Goal: Task Accomplishment & Management: Use online tool/utility

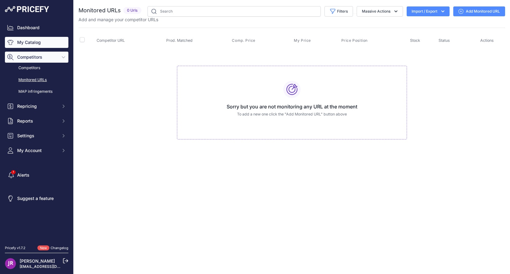
click at [38, 43] on link "My Catalog" at bounding box center [36, 42] width 63 height 11
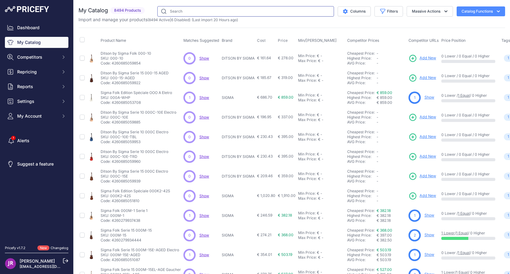
click at [184, 13] on input "text" at bounding box center [245, 11] width 177 height 10
paste input "DSSC21XCEED2"
type input "DSSC21XCEED2"
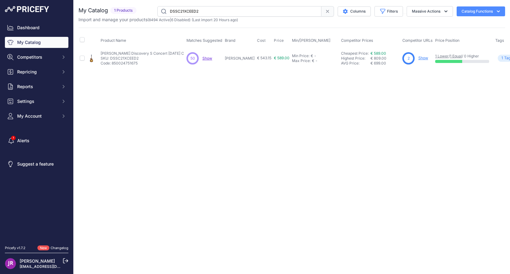
click at [418, 58] on link "Show" at bounding box center [423, 57] width 10 height 5
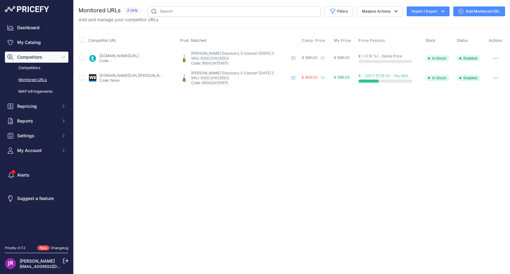
click at [495, 58] on icon "button" at bounding box center [495, 58] width 1 height 1
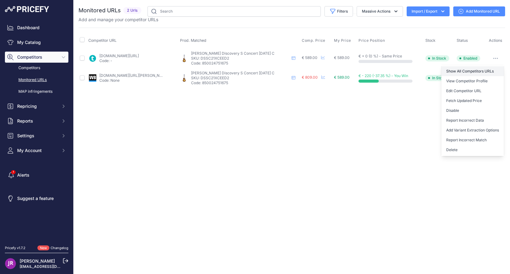
click at [464, 72] on link "Show All Competitors URLs" at bounding box center [472, 71] width 63 height 10
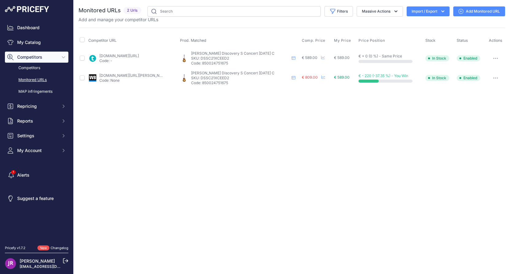
click at [216, 57] on p "SKU: DSSC21XCEED2" at bounding box center [240, 58] width 98 height 5
copy p "DSSC21XCEED2"
click at [494, 59] on button "button" at bounding box center [495, 58] width 12 height 9
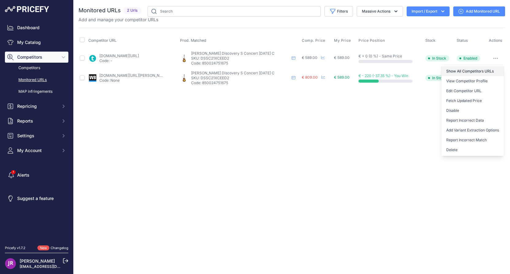
click at [472, 71] on link "Show All Competitors URLs" at bounding box center [472, 71] width 63 height 10
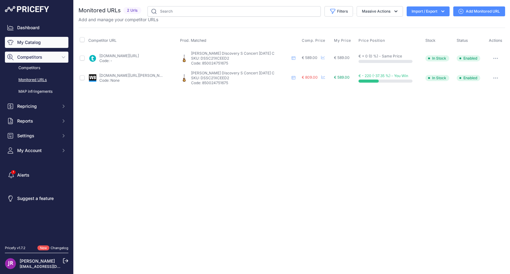
click at [40, 41] on link "My Catalog" at bounding box center [36, 42] width 63 height 11
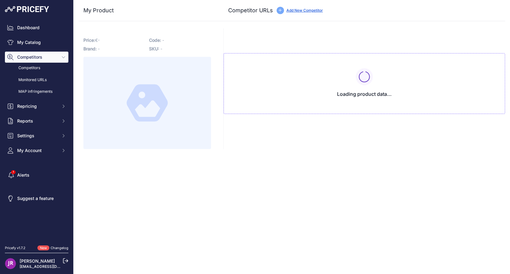
type input "www.thomann.fr/breedlove_discovery_s_conc_12_st_ce_eb.htm?prirule_jdsnikfkfjsd=…"
type input "www.woodbrass.com/folk-electro-breedlove-discovery-s-concert-nylon-ce-p380738.h…"
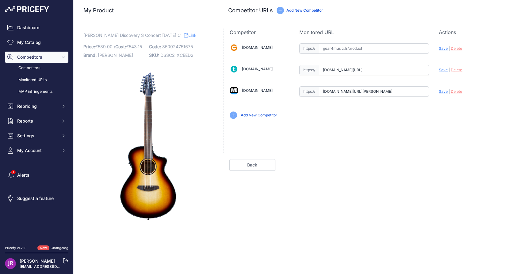
scroll to position [0, 54]
drag, startPoint x: 323, startPoint y: 69, endPoint x: 431, endPoint y: 72, distance: 108.0
click at [431, 72] on div "Gear4music.fr Valid Invalid" at bounding box center [364, 80] width 281 height 89
click at [178, 54] on span "DSSC21XCEED2" at bounding box center [176, 54] width 33 height 5
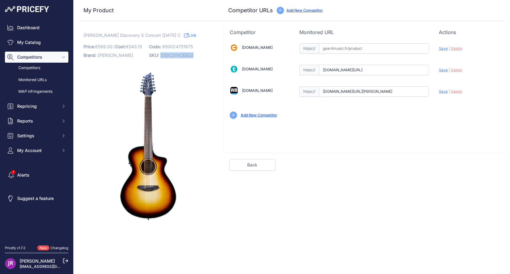
click at [178, 54] on span "DSSC21XCEED2" at bounding box center [176, 54] width 33 height 5
copy span "DSSC21XCEED2"
click at [456, 69] on span "Delete" at bounding box center [456, 69] width 11 height 5
drag, startPoint x: 321, startPoint y: 91, endPoint x: 437, endPoint y: 97, distance: 115.8
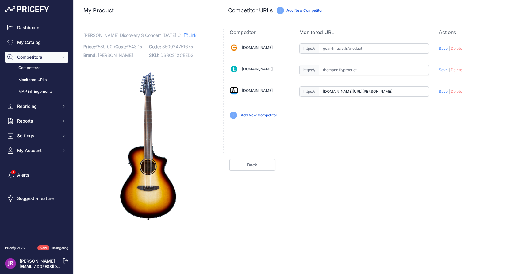
click at [437, 97] on div "Gear4music.fr Valid Invalid" at bounding box center [364, 80] width 281 height 89
click at [458, 90] on span "Delete" at bounding box center [456, 91] width 11 height 5
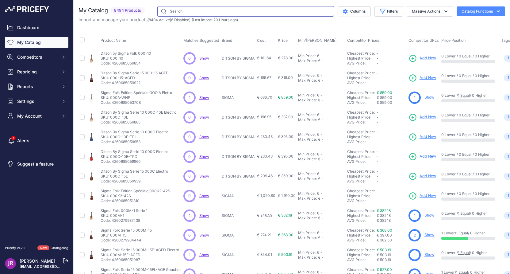
click at [192, 10] on input "text" at bounding box center [245, 11] width 177 height 10
paste input "DSSC21XCEED"
type input "DSSC21XCEED"
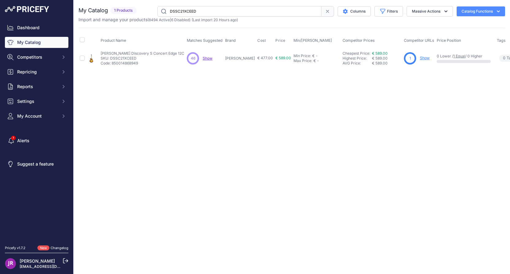
click at [420, 57] on link "Show" at bounding box center [425, 57] width 10 height 5
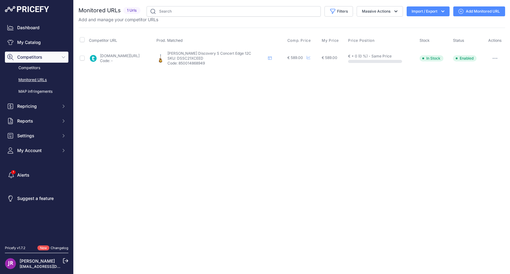
click at [494, 58] on icon "button" at bounding box center [494, 58] width 5 height 1
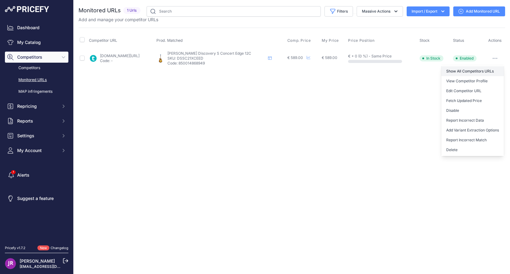
click at [471, 70] on link "Show All Competitors URLs" at bounding box center [472, 71] width 63 height 10
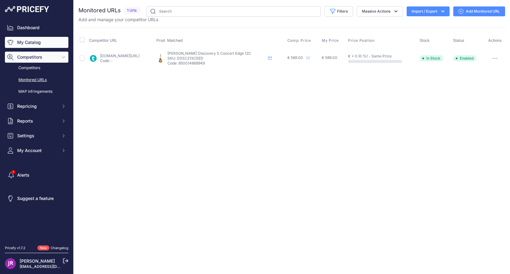
click at [40, 42] on link "My Catalog" at bounding box center [36, 42] width 63 height 11
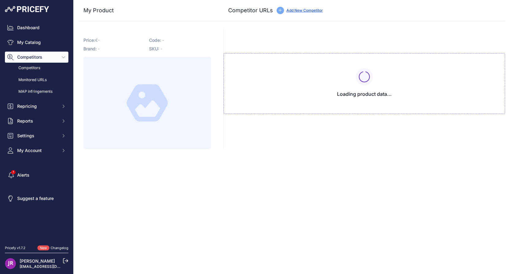
type input "[DOMAIN_NAME][URL]"
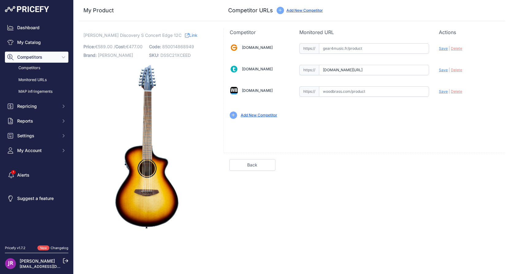
scroll to position [0, 54]
drag, startPoint x: 324, startPoint y: 70, endPoint x: 456, endPoint y: 73, distance: 131.9
click at [456, 73] on div "[DOMAIN_NAME] Valid Invalid" at bounding box center [364, 80] width 281 height 89
click at [455, 70] on span "Delete" at bounding box center [456, 69] width 11 height 5
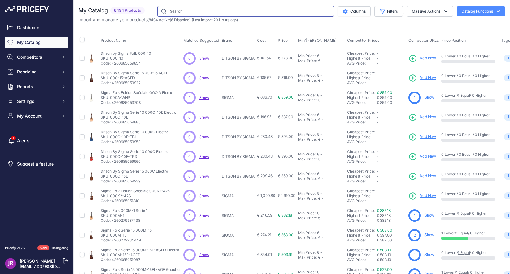
click at [179, 13] on input "text" at bounding box center [245, 11] width 177 height 10
paste input "DSSC21L2"
type input "DSSC21L2"
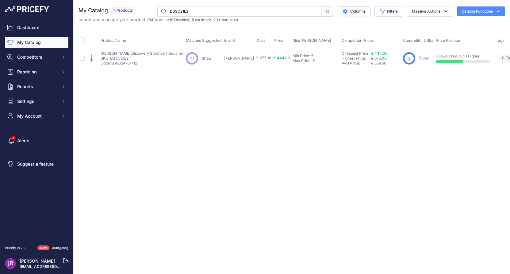
click at [419, 59] on link "Show" at bounding box center [424, 57] width 10 height 5
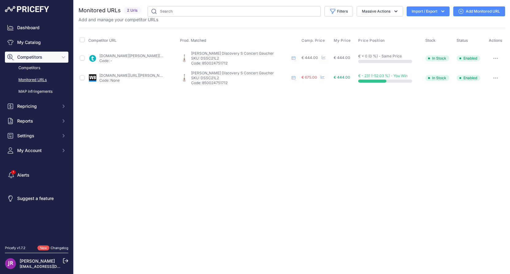
click at [496, 58] on icon "button" at bounding box center [495, 58] width 5 height 1
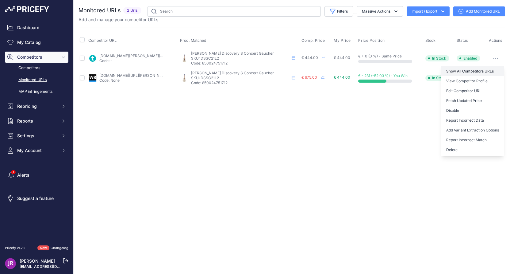
click at [467, 71] on link "Show All Competitors URLs" at bounding box center [472, 71] width 63 height 10
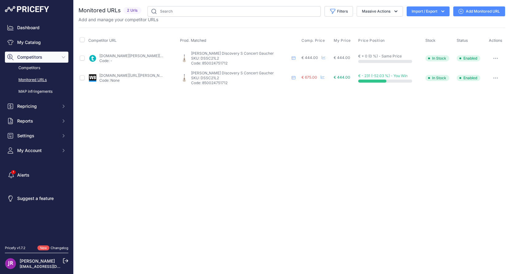
click at [495, 57] on button "button" at bounding box center [495, 58] width 12 height 9
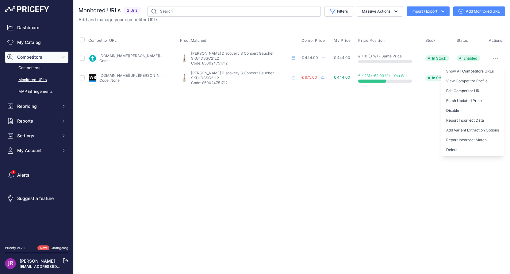
click at [364, 129] on div "Close You are not connected to the internet." at bounding box center [292, 137] width 436 height 274
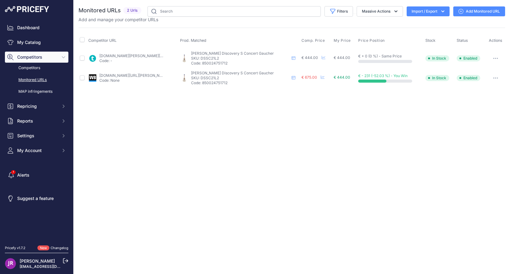
click at [495, 58] on icon "button" at bounding box center [495, 58] width 5 height 1
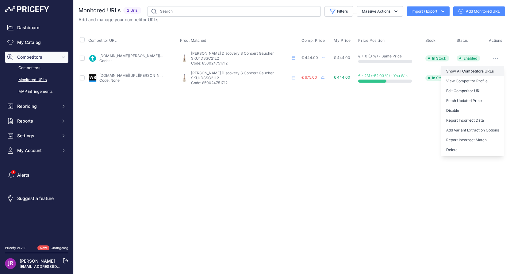
click at [471, 71] on link "Show All Competitors URLs" at bounding box center [472, 71] width 63 height 10
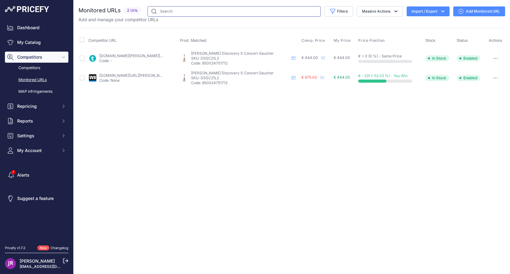
click at [190, 7] on input "text" at bounding box center [233, 11] width 173 height 10
paste input "510MOP"
type input "510MOP"
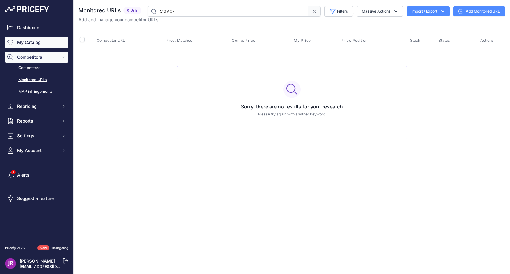
click at [37, 40] on link "My Catalog" at bounding box center [36, 42] width 63 height 11
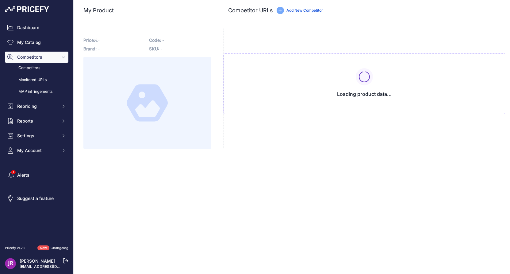
type input "[DOMAIN_NAME][URL]"
type input "[DOMAIN_NAME][URL][PERSON_NAME]"
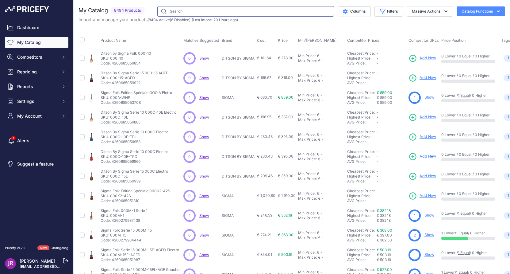
click at [172, 11] on input "text" at bounding box center [245, 11] width 177 height 10
paste input "510MOP"
type input "510MOP"
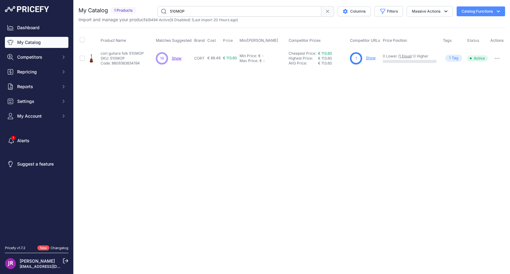
click at [373, 59] on link "Show" at bounding box center [371, 57] width 10 height 5
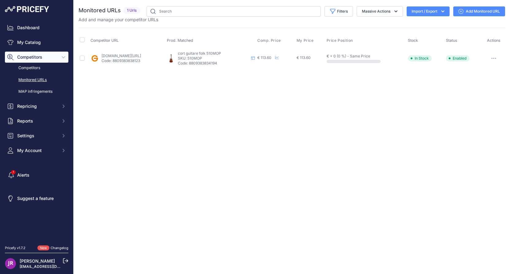
click at [495, 58] on icon "button" at bounding box center [493, 58] width 5 height 1
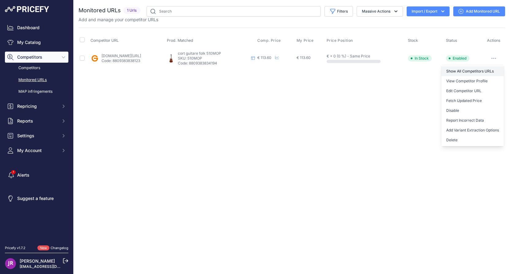
click at [475, 71] on link "Show All Competitors URLs" at bounding box center [472, 71] width 63 height 10
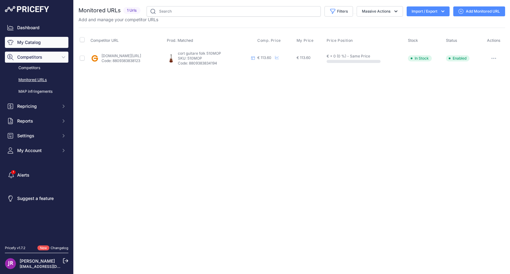
click at [44, 42] on link "My Catalog" at bounding box center [36, 42] width 63 height 11
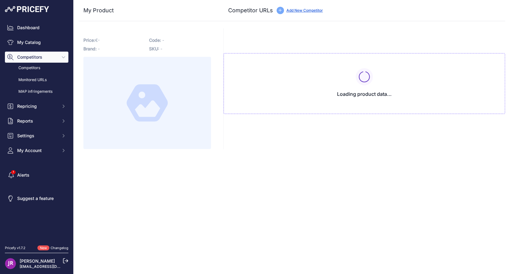
type input "[DOMAIN_NAME][URL]"
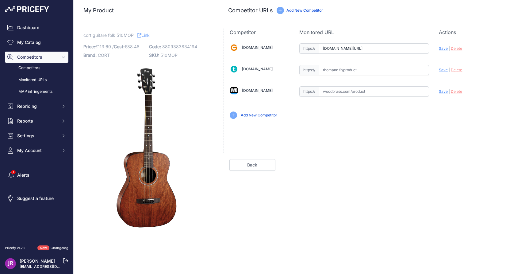
scroll to position [0, 83]
drag, startPoint x: 324, startPoint y: 48, endPoint x: 436, endPoint y: 52, distance: 112.3
click at [436, 52] on div "[DOMAIN_NAME] Valid Invalid" at bounding box center [364, 80] width 281 height 89
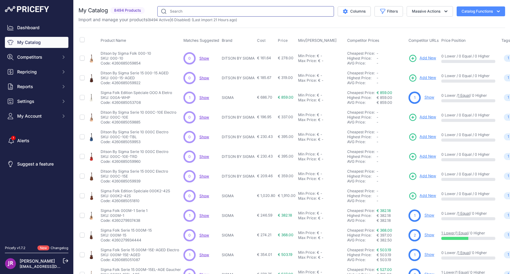
click at [177, 12] on input "text" at bounding box center [245, 11] width 177 height 10
paste input "DSSC21L2"
type input "DSSC21L2"
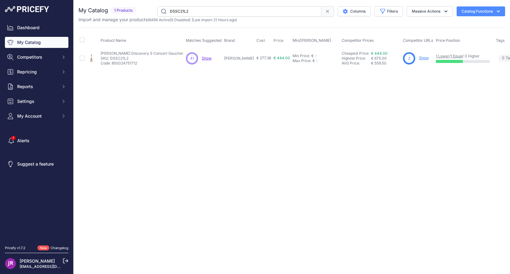
click at [419, 59] on link "Show" at bounding box center [424, 57] width 10 height 5
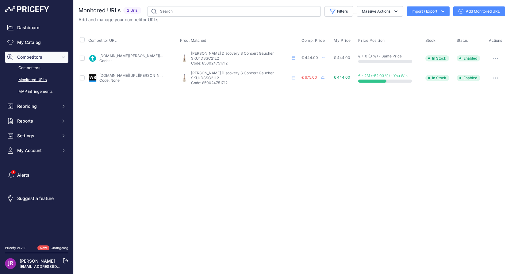
click at [496, 59] on icon "button" at bounding box center [495, 58] width 5 height 1
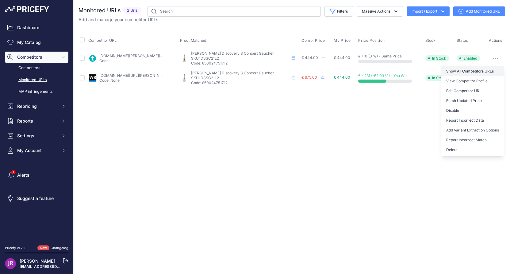
click at [460, 71] on link "Show All Competitors URLs" at bounding box center [472, 71] width 63 height 10
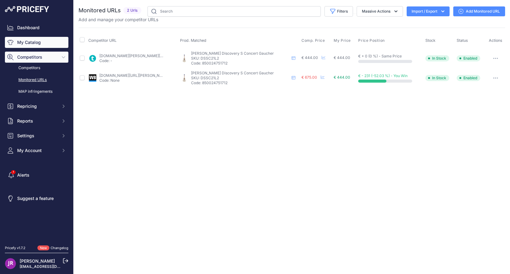
click at [40, 42] on link "My Catalog" at bounding box center [36, 42] width 63 height 11
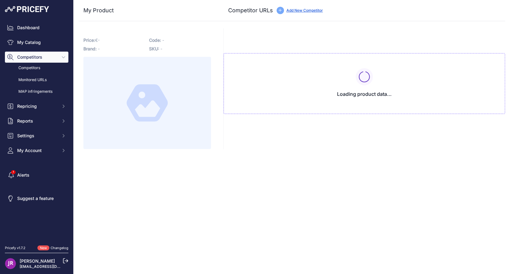
type input "[DOMAIN_NAME][URL]"
type input "[DOMAIN_NAME][URL][PERSON_NAME]"
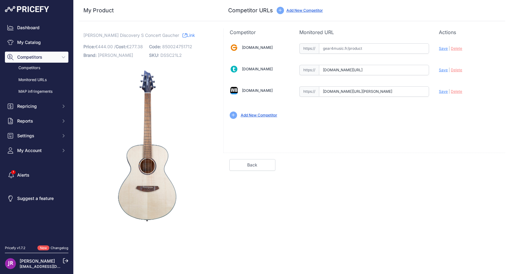
scroll to position [0, 54]
drag, startPoint x: 320, startPoint y: 68, endPoint x: 444, endPoint y: 72, distance: 123.6
click at [444, 72] on div "[DOMAIN_NAME] Valid Invalid" at bounding box center [364, 80] width 281 height 89
click at [454, 71] on span "Delete" at bounding box center [456, 69] width 11 height 5
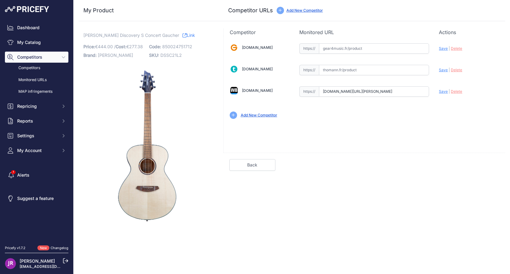
scroll to position [0, 91]
drag, startPoint x: 323, startPoint y: 91, endPoint x: 442, endPoint y: 92, distance: 118.7
click at [442, 92] on div "Gear4music.fr Valid Invalid" at bounding box center [364, 80] width 281 height 89
click at [457, 91] on span "Delete" at bounding box center [456, 91] width 11 height 5
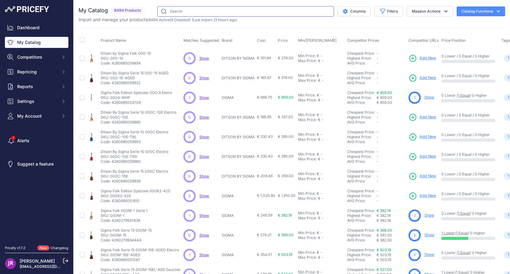
click at [212, 13] on input "text" at bounding box center [245, 11] width 177 height 10
paste input "DSSC21L"
type input "DSSC21L"
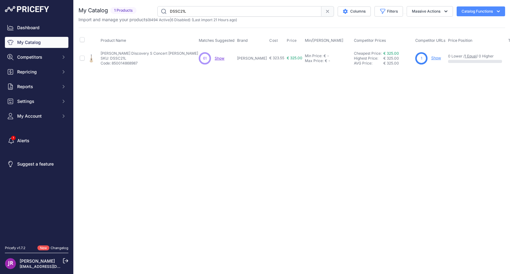
click at [431, 57] on link "Show" at bounding box center [436, 57] width 10 height 5
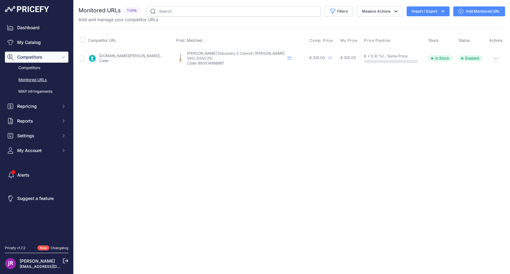
click at [496, 58] on icon "button" at bounding box center [496, 58] width 1 height 1
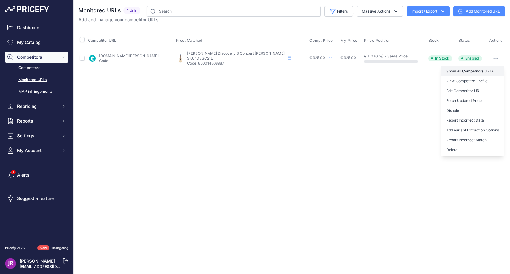
click at [469, 70] on link "Show All Competitors URLs" at bounding box center [472, 71] width 63 height 10
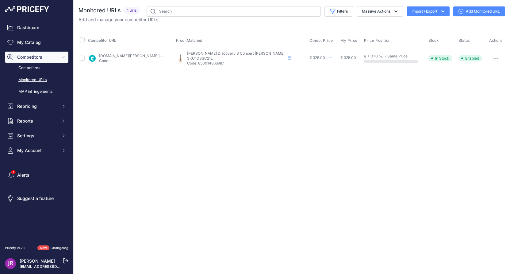
click at [495, 59] on button "button" at bounding box center [496, 58] width 12 height 9
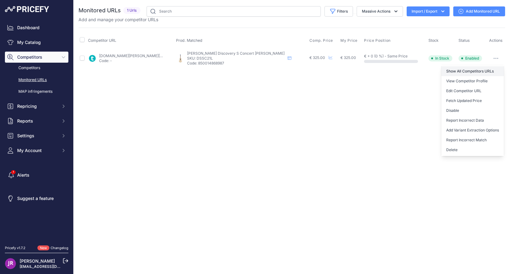
click at [460, 70] on link "Show All Competitors URLs" at bounding box center [472, 71] width 63 height 10
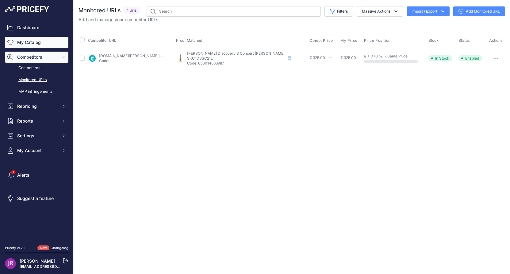
click at [31, 40] on link "My Catalog" at bounding box center [36, 42] width 63 height 11
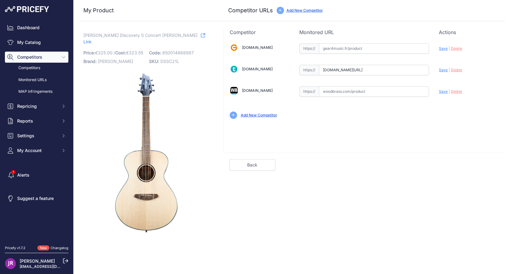
scroll to position [0, 42]
drag, startPoint x: 323, startPoint y: 70, endPoint x: 438, endPoint y: 71, distance: 114.7
click at [438, 71] on div "[DOMAIN_NAME] Valid Invalid" at bounding box center [364, 80] width 281 height 89
click at [459, 71] on span "Delete" at bounding box center [456, 69] width 11 height 5
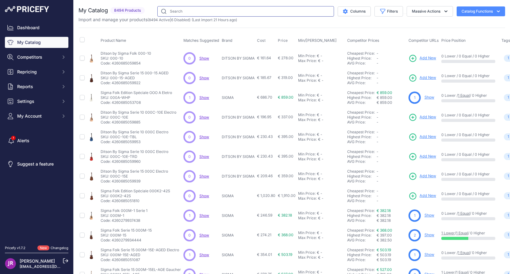
click at [172, 11] on input "text" at bounding box center [245, 11] width 177 height 10
paste input "DSSC21CE2"
type input "DSSC21CE2"
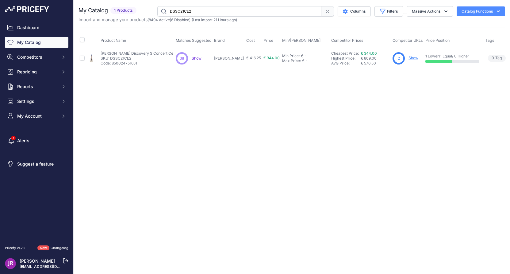
click at [408, 58] on link "Show" at bounding box center [413, 57] width 10 height 5
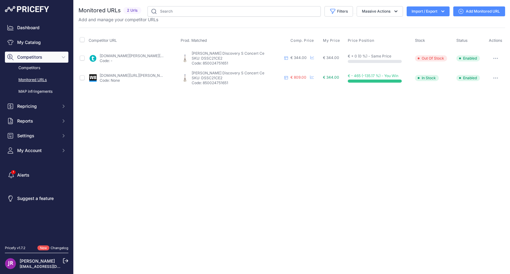
click at [495, 58] on icon "button" at bounding box center [495, 58] width 5 height 1
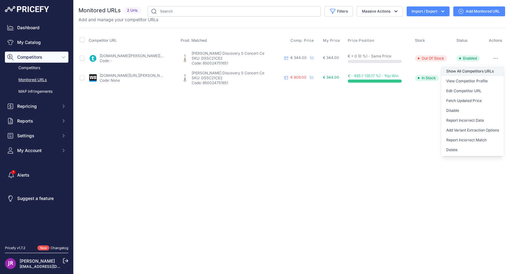
click at [459, 69] on link "Show All Competitors URLs" at bounding box center [472, 71] width 63 height 10
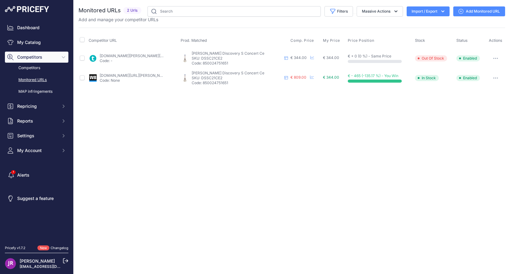
click at [496, 57] on button "button" at bounding box center [495, 58] width 12 height 9
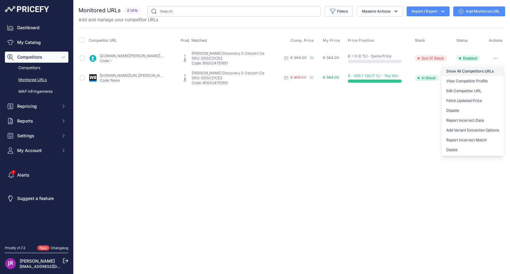
click at [470, 69] on link "Show All Competitors URLs" at bounding box center [472, 71] width 63 height 10
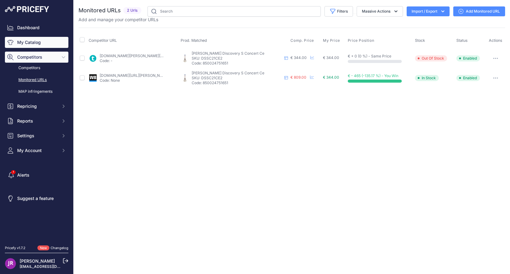
click at [37, 43] on link "My Catalog" at bounding box center [36, 42] width 63 height 11
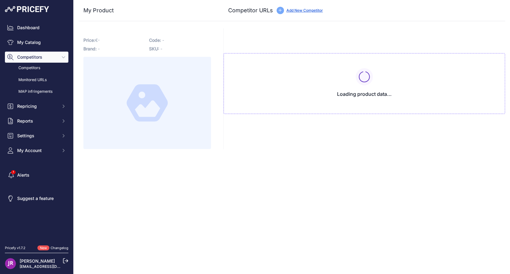
type input "[DOMAIN_NAME][URL]"
type input "[DOMAIN_NAME][URL][PERSON_NAME]"
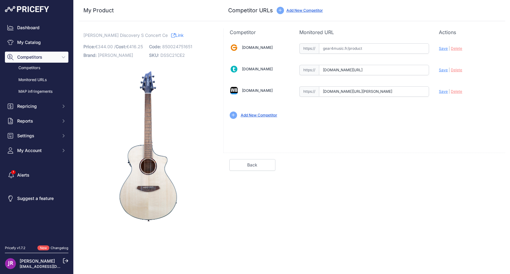
click at [176, 55] on span "DSSC21CE2" at bounding box center [172, 54] width 25 height 5
copy span "DSSC21CE2"
drag, startPoint x: 322, startPoint y: 69, endPoint x: 457, endPoint y: 74, distance: 134.4
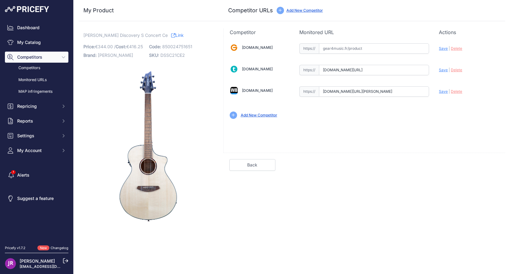
click at [457, 74] on div "Gear4music.fr Valid Invalid" at bounding box center [364, 80] width 281 height 89
click at [457, 70] on span "Delete" at bounding box center [456, 69] width 11 height 5
drag, startPoint x: 323, startPoint y: 92, endPoint x: 448, endPoint y: 94, distance: 124.8
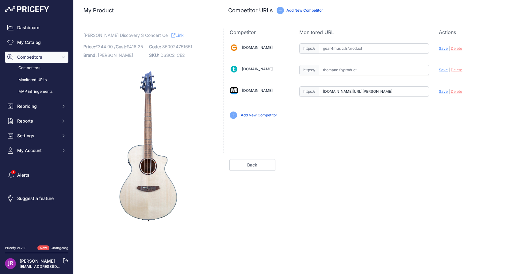
click at [448, 94] on div "Gear4music.fr Valid Invalid" at bounding box center [364, 80] width 281 height 89
click at [455, 91] on span "Delete" at bounding box center [456, 91] width 11 height 5
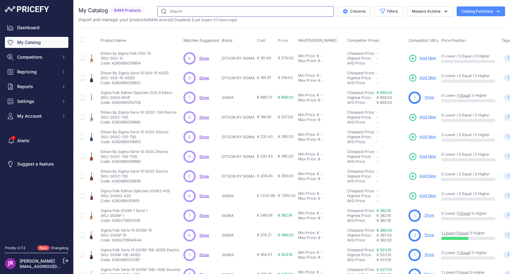
click at [164, 10] on input "text" at bounding box center [245, 11] width 177 height 10
paste input "DSSC212"
type input "DSSC212"
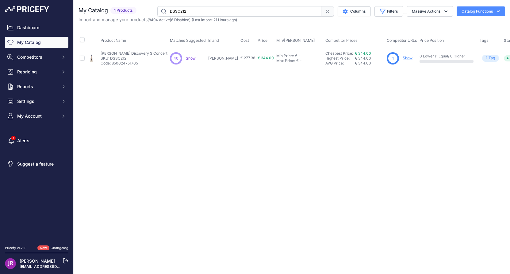
click at [403, 58] on link "Show" at bounding box center [408, 57] width 10 height 5
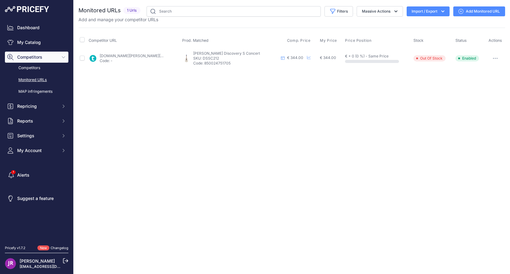
click at [497, 59] on icon "button" at bounding box center [497, 58] width 1 height 1
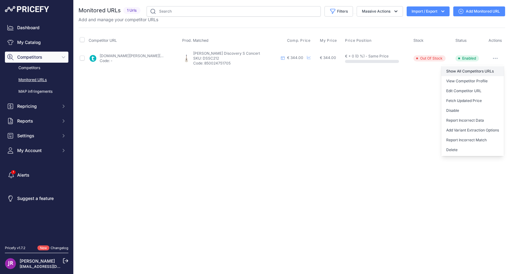
click at [454, 72] on link "Show All Competitors URLs" at bounding box center [472, 71] width 63 height 10
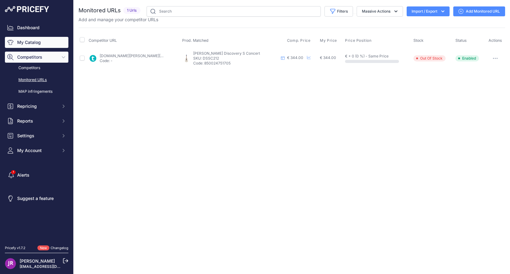
click at [33, 43] on link "My Catalog" at bounding box center [36, 42] width 63 height 11
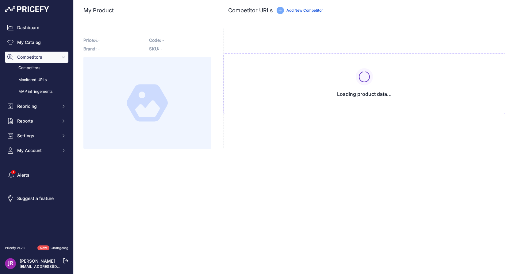
type input "[DOMAIN_NAME][URL]"
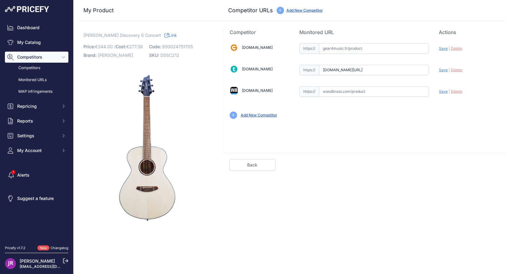
click at [166, 55] on span "DSSC212" at bounding box center [169, 54] width 19 height 5
copy span "DSSC212"
drag, startPoint x: 322, startPoint y: 71, endPoint x: 434, endPoint y: 71, distance: 112.2
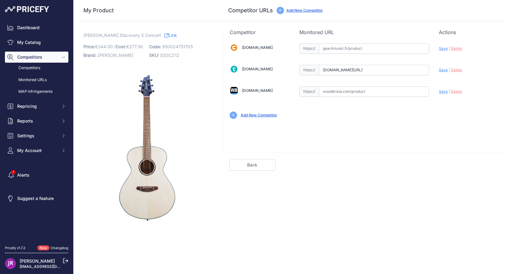
click at [434, 71] on div "[DOMAIN_NAME] Valid Invalid" at bounding box center [364, 80] width 281 height 89
click at [166, 52] on span "DSSC212" at bounding box center [169, 54] width 19 height 5
copy span "DSSC212"
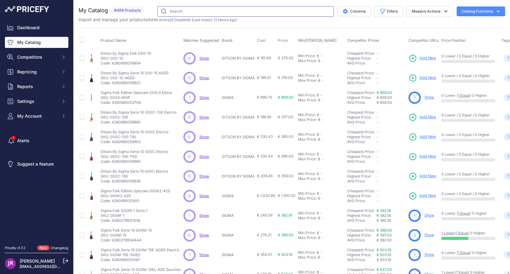
click at [172, 11] on input "text" at bounding box center [245, 11] width 177 height 10
paste input "DSSC11"
type input "DSSC11"
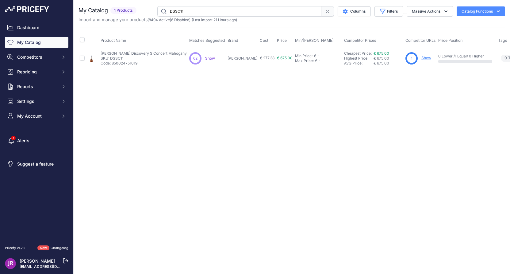
click at [421, 59] on link "Show" at bounding box center [426, 57] width 10 height 5
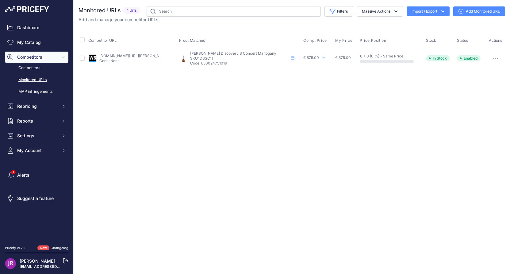
click at [494, 57] on button "button" at bounding box center [495, 58] width 12 height 9
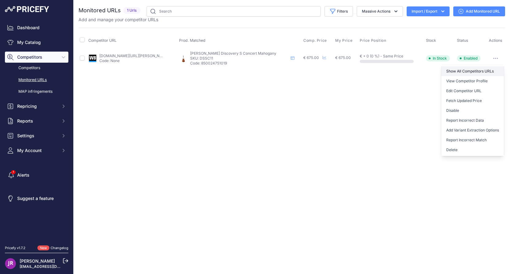
click at [466, 71] on link "Show All Competitors URLs" at bounding box center [472, 71] width 63 height 10
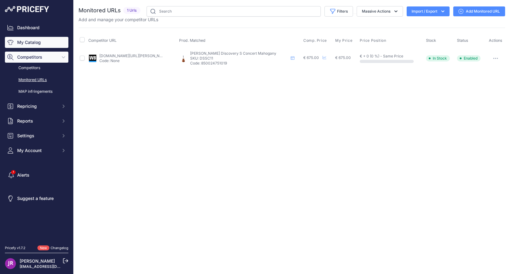
click at [39, 40] on link "My Catalog" at bounding box center [36, 42] width 63 height 11
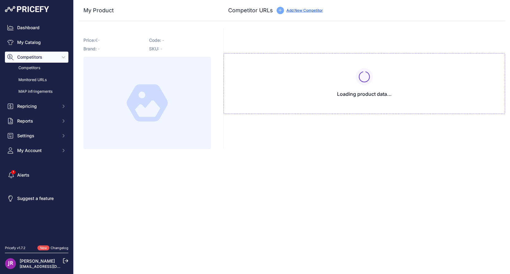
type input "[DOMAIN_NAME][URL][PERSON_NAME]"
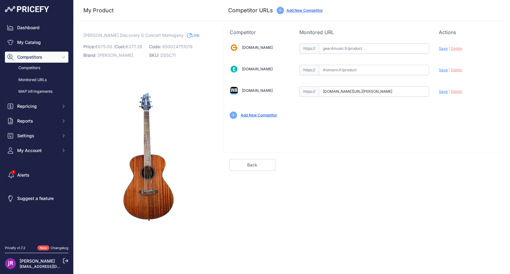
click at [168, 55] on span "DSSC11" at bounding box center [167, 54] width 15 height 5
copy span "DSSC11"
click at [346, 140] on div "[DOMAIN_NAME] Valid Invalid Save | Delete Valid" at bounding box center [364, 94] width 282 height 117
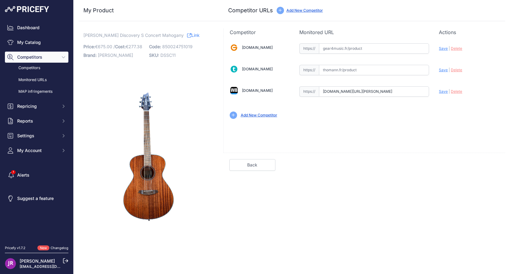
drag, startPoint x: 322, startPoint y: 92, endPoint x: 452, endPoint y: 90, distance: 130.0
click at [452, 90] on div "[DOMAIN_NAME] Valid Invalid" at bounding box center [364, 80] width 281 height 89
click at [167, 55] on span "DSSC11" at bounding box center [167, 54] width 15 height 5
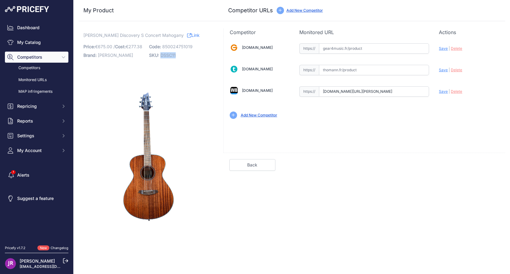
copy span "DSSC11"
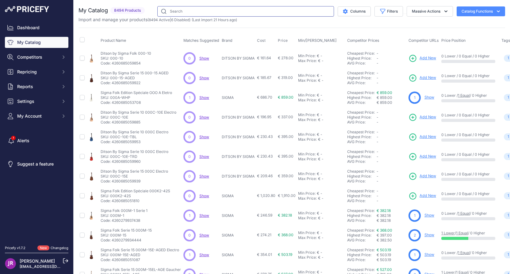
click at [175, 12] on input "text" at bounding box center [245, 11] width 177 height 10
paste input "DSSB21CEED2"
type input "DSSB21CEED2"
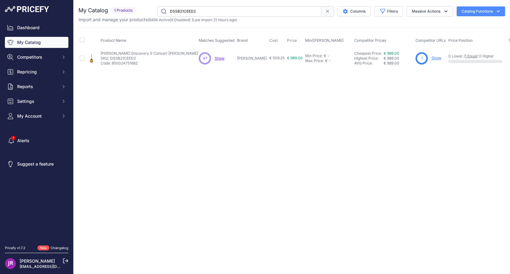
click at [431, 58] on link "Show" at bounding box center [436, 57] width 10 height 5
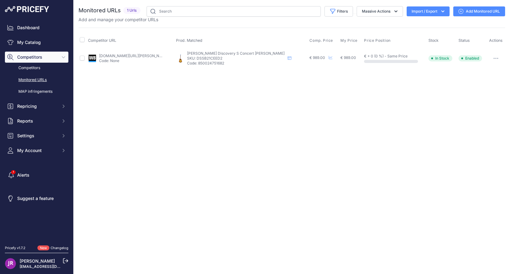
click at [494, 56] on button "button" at bounding box center [496, 58] width 12 height 9
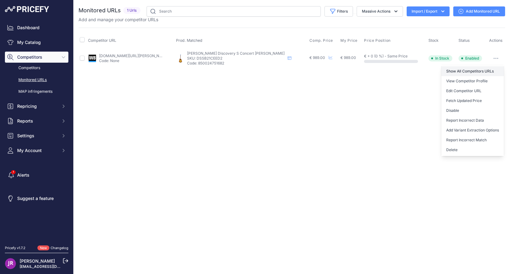
click at [457, 70] on link "Show All Competitors URLs" at bounding box center [472, 71] width 63 height 10
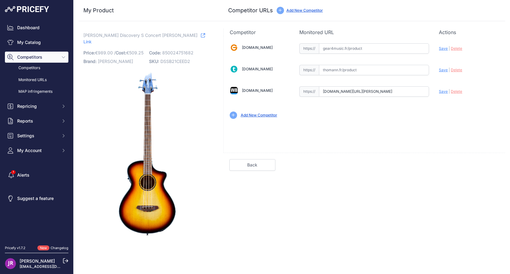
scroll to position [0, 126]
drag, startPoint x: 322, startPoint y: 92, endPoint x: 458, endPoint y: 94, distance: 135.5
click at [458, 94] on div "[DOMAIN_NAME] Valid Invalid" at bounding box center [364, 80] width 281 height 89
click at [178, 59] on span "DSSB21CEED2" at bounding box center [175, 61] width 30 height 5
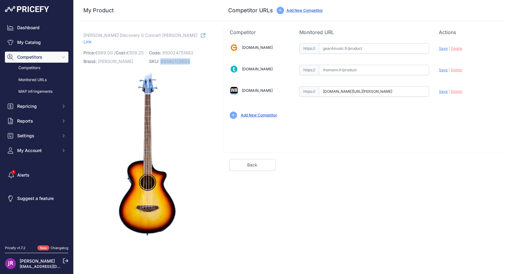
click at [178, 59] on span "DSSB21CEED2" at bounding box center [175, 61] width 30 height 5
copy span "DSSB21CEED2"
